Goal: Information Seeking & Learning: Check status

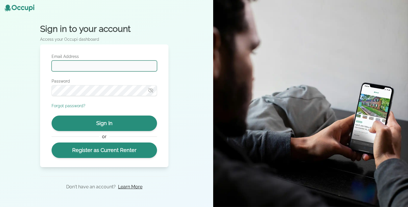
type input "**********"
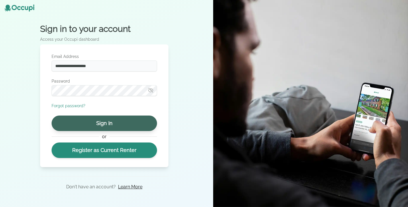
click at [99, 119] on button "Sign In" at bounding box center [104, 122] width 105 height 15
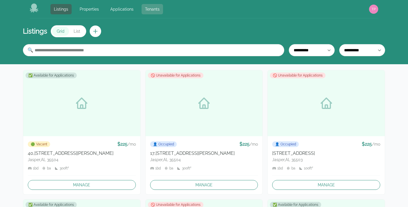
click at [154, 11] on link "Tenants" at bounding box center [151, 9] width 21 height 10
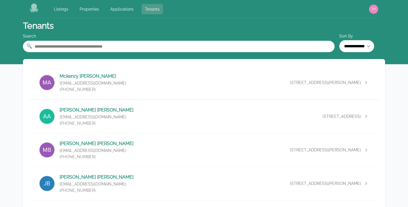
click at [142, 5] on link "Tenants" at bounding box center [151, 9] width 21 height 10
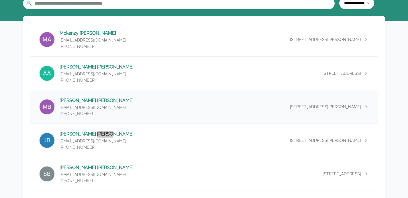
scroll to position [53, 0]
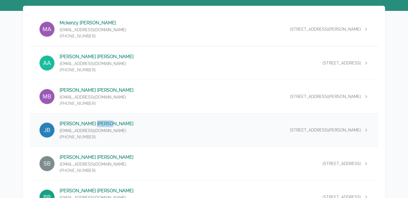
click at [112, 133] on div "[PERSON_NAME] [EMAIL_ADDRESS][DOMAIN_NAME] [PHONE_NUMBER] [STREET_ADDRESS][PERS…" at bounding box center [204, 129] width 348 height 33
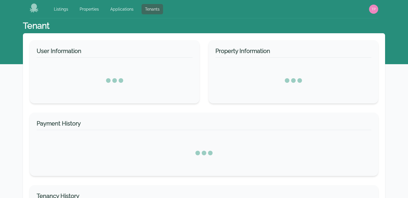
select select "*"
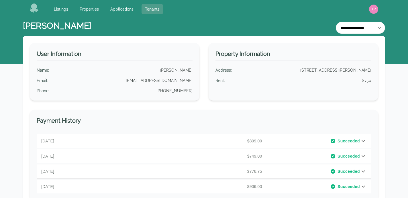
click at [147, 13] on link "Tenants" at bounding box center [151, 9] width 21 height 10
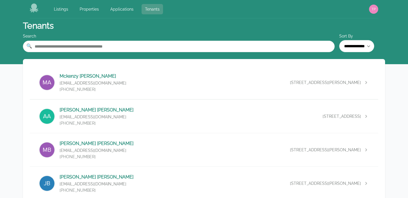
scroll to position [781, 0]
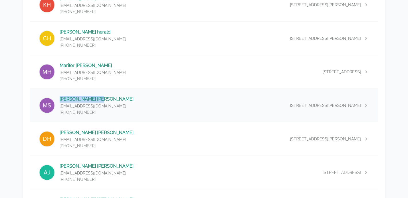
click at [129, 96] on div "[PERSON_NAME] [EMAIL_ADDRESS][DOMAIN_NAME] [PHONE_NUMBER] [STREET_ADDRESS][PERS…" at bounding box center [204, 105] width 348 height 33
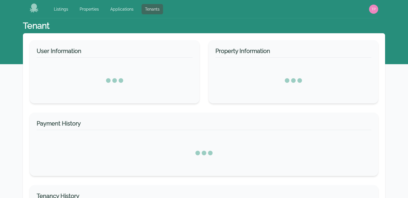
select select "*"
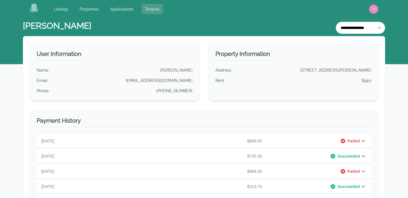
click at [148, 9] on link "Tenants" at bounding box center [151, 9] width 21 height 10
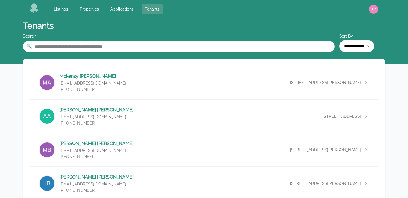
click at [157, 6] on link "Tenants" at bounding box center [151, 9] width 21 height 10
click at [153, 9] on link "Tenants" at bounding box center [151, 9] width 21 height 10
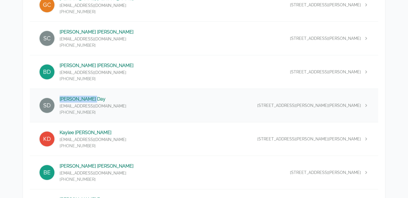
click at [120, 112] on div "[PERSON_NAME] Day [EMAIL_ADDRESS][DOMAIN_NAME] [PHONE_NUMBER] [STREET_ADDRESS][…" at bounding box center [204, 105] width 348 height 33
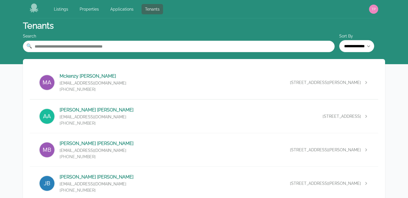
select select "*"
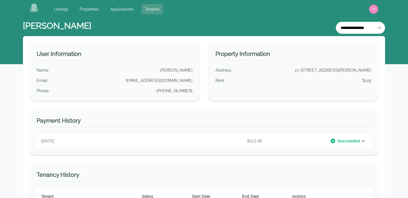
click at [159, 11] on link "Tenants" at bounding box center [151, 9] width 21 height 10
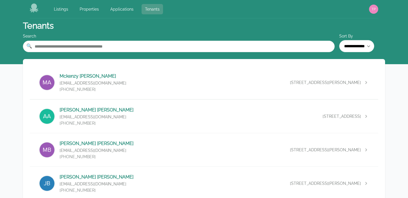
scroll to position [580, 0]
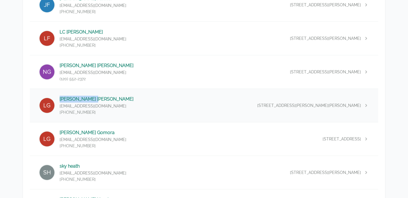
click at [131, 105] on div "[PERSON_NAME] [EMAIL_ADDRESS][DOMAIN_NAME] [PHONE_NUMBER] [STREET_ADDRESS][PERS…" at bounding box center [204, 105] width 348 height 33
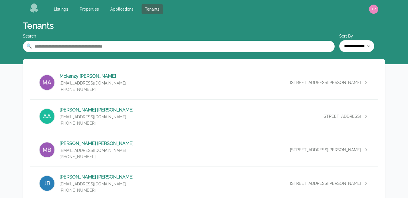
select select "*"
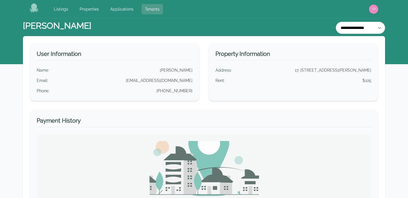
click at [155, 8] on link "Tenants" at bounding box center [151, 9] width 21 height 10
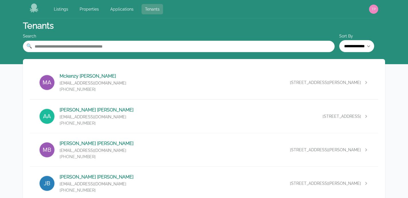
scroll to position [580, 0]
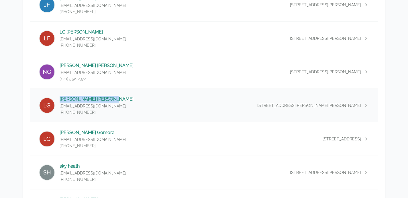
click at [118, 92] on div "[PERSON_NAME] [EMAIL_ADDRESS][DOMAIN_NAME] [PHONE_NUMBER] [STREET_ADDRESS][PERS…" at bounding box center [204, 105] width 348 height 33
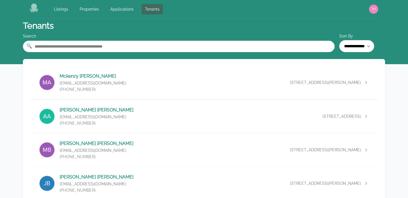
select select "*"
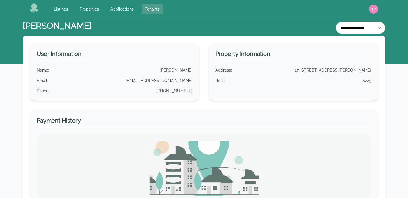
click at [160, 12] on link "Tenants" at bounding box center [151, 9] width 21 height 10
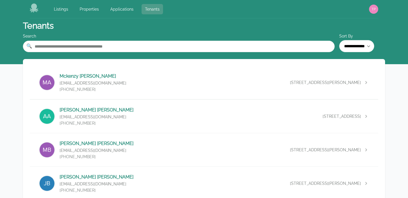
scroll to position [1083, 0]
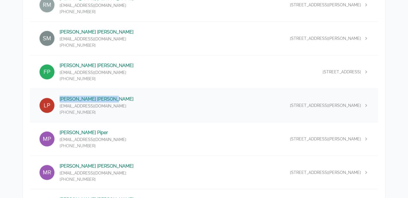
click at [94, 105] on p "[EMAIL_ADDRESS][DOMAIN_NAME]" at bounding box center [97, 106] width 74 height 6
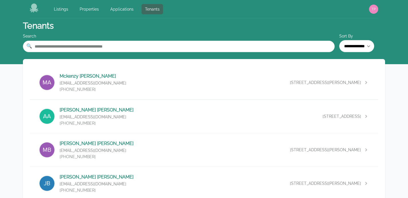
select select "*"
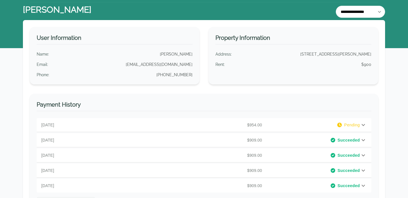
scroll to position [15, 0]
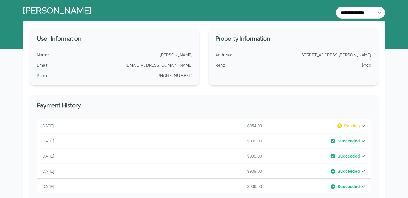
click at [272, 128] on div "Pending" at bounding box center [312, 126] width 96 height 6
